Goal: Task Accomplishment & Management: Manage account settings

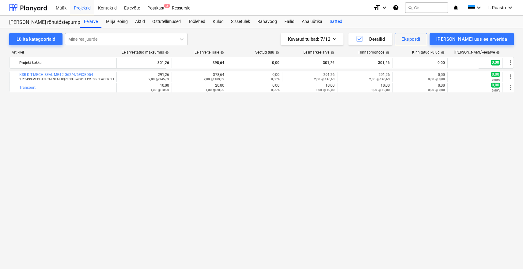
click at [344, 17] on div "Sätted" at bounding box center [336, 22] width 20 height 12
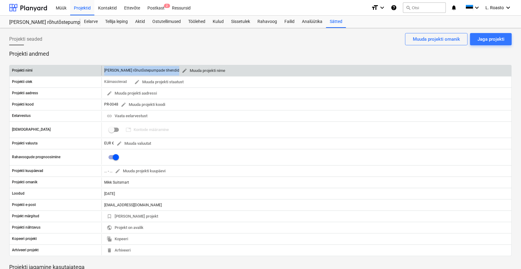
drag, startPoint x: 104, startPoint y: 70, endPoint x: 174, endPoint y: 74, distance: 70.2
click at [174, 74] on div "[PERSON_NAME] rõhutõstepumpade tihendid edit Muuda projekti nime" at bounding box center [306, 71] width 410 height 10
copy div "[PERSON_NAME] rõhutõstepumpade tihendid"
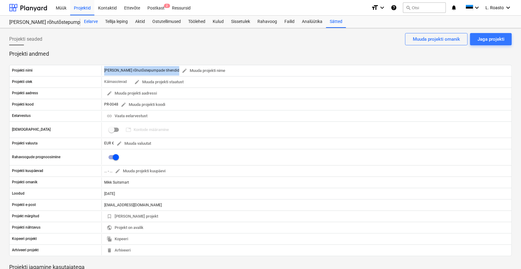
click at [92, 17] on div "Eelarve" at bounding box center [90, 22] width 21 height 12
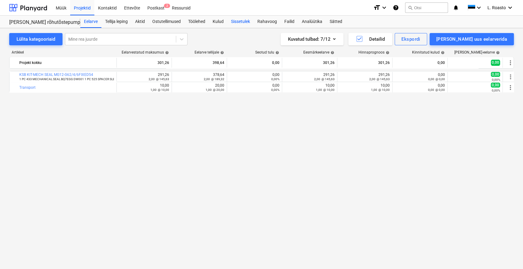
click at [244, 21] on div "Sissetulek" at bounding box center [240, 22] width 26 height 12
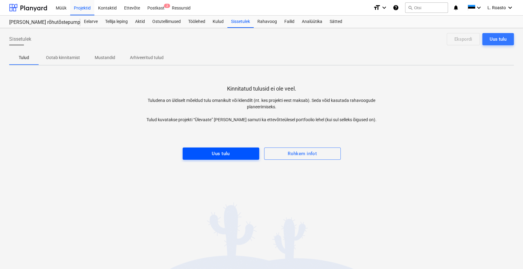
click at [229, 152] on div "Uus tulu" at bounding box center [221, 154] width 18 height 8
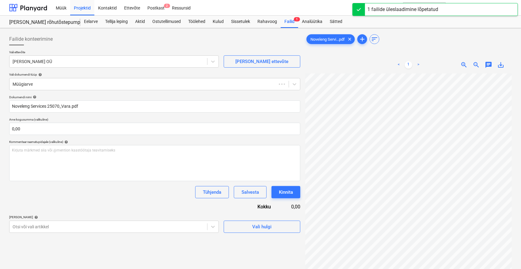
type input "25070"
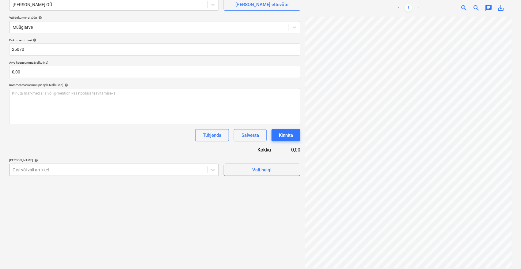
scroll to position [61, 0]
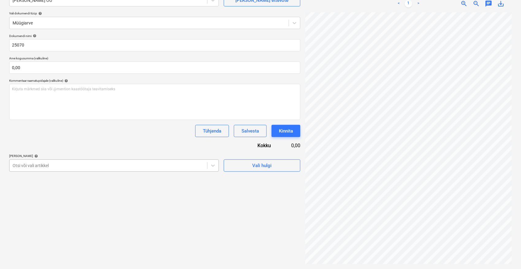
click at [41, 167] on div at bounding box center [108, 166] width 191 height 6
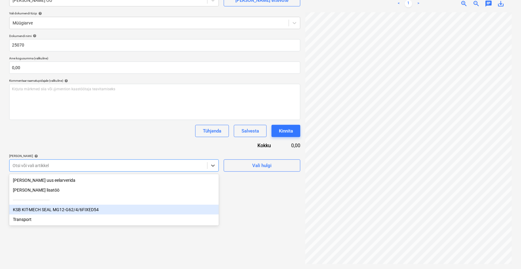
click at [31, 208] on div "KSB KIT-MECH SEAL MG12-G62/4/6FIXED54" at bounding box center [113, 210] width 209 height 10
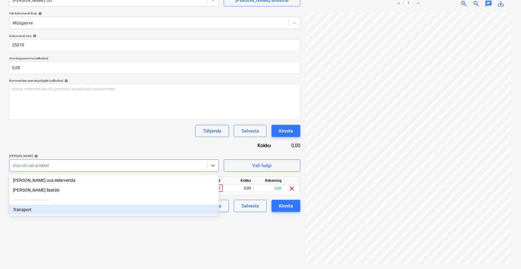
click at [26, 213] on div "Transport" at bounding box center [113, 210] width 209 height 10
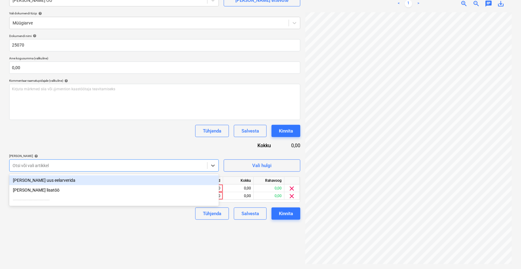
drag, startPoint x: 140, startPoint y: 139, endPoint x: 154, endPoint y: 142, distance: 14.4
click at [141, 139] on div "Dokumendi nimi help 25070 Arve kogusumma (valikuline) 0,00 Kommentaar raamatupi…" at bounding box center [154, 127] width 291 height 186
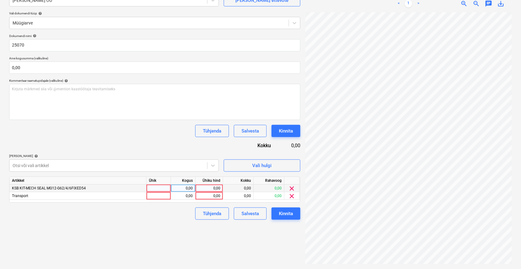
click at [212, 190] on div "0,00" at bounding box center [209, 189] width 22 height 8
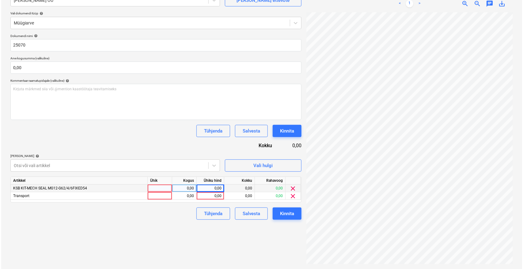
scroll to position [12, 24]
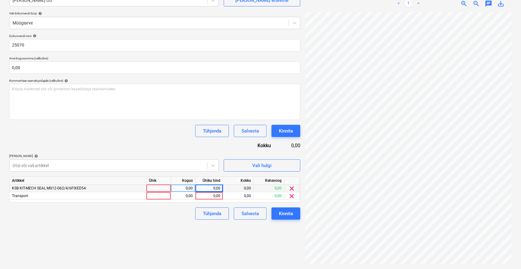
click at [211, 187] on div "0,00" at bounding box center [209, 189] width 22 height 8
type input "378,64"
click at [188, 188] on div "0,00" at bounding box center [182, 189] width 19 height 8
type input "2"
click at [213, 190] on div "378,64" at bounding box center [209, 189] width 22 height 8
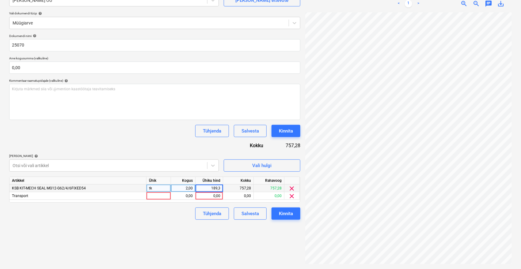
type input "189,32"
type input "20"
click at [165, 138] on div "Dokumendi nimi help 25070 Arve kogusumma (valikuline) 0,00 Kommentaar raamatupi…" at bounding box center [154, 127] width 291 height 186
click at [288, 211] on div "Kinnita" at bounding box center [286, 214] width 14 height 8
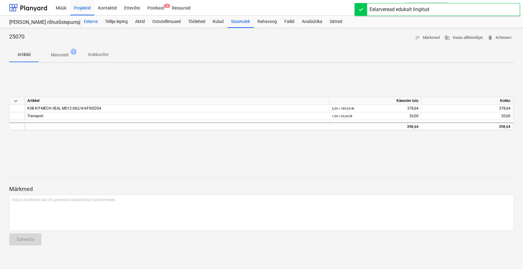
click at [88, 24] on div "Eelarve" at bounding box center [90, 22] width 21 height 12
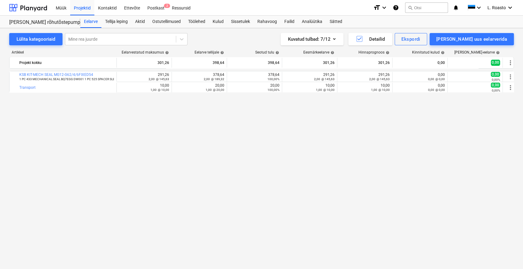
click at [461, 171] on div "bar_chart KSB KIT-MECH SEAL MG12-G62/4/6FIXED54 1 PC 433 MECHANICAL SEAL BQ7EGG…" at bounding box center [261, 157] width 504 height 173
click at [78, 4] on div "Projektid" at bounding box center [82, 8] width 24 height 16
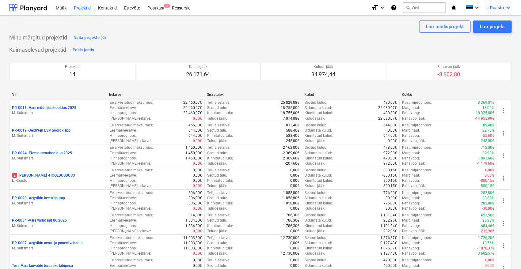
click at [503, 7] on span "L. Roasto" at bounding box center [494, 7] width 18 height 5
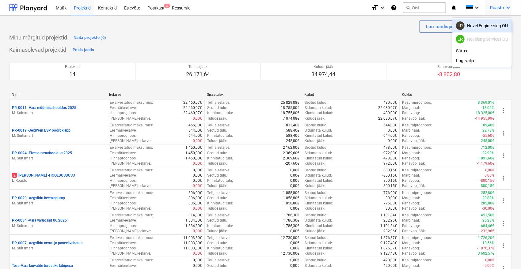
click at [487, 24] on div "LR Novel Engineering OÜ" at bounding box center [482, 25] width 52 height 9
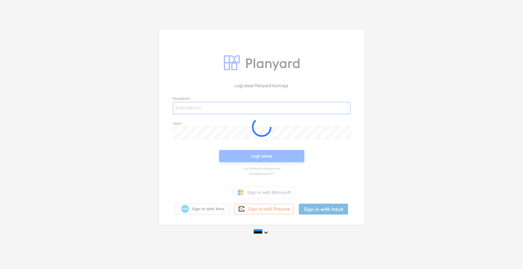
type input "[EMAIL_ADDRESS][DOMAIN_NAME]"
